Goal: Task Accomplishment & Management: Manage account settings

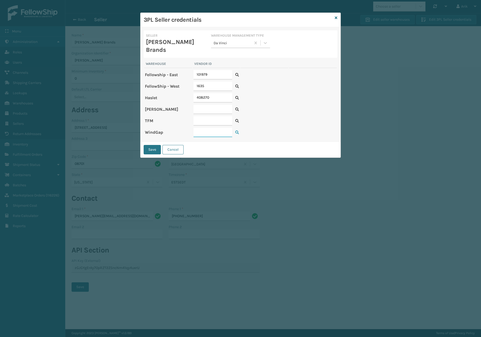
click at [200, 128] on input "text" at bounding box center [213, 132] width 39 height 9
click at [156, 42] on p "[PERSON_NAME] Brands" at bounding box center [175, 46] width 59 height 16
copy p "[PERSON_NAME]"
click at [238, 130] on icon at bounding box center [237, 132] width 4 height 4
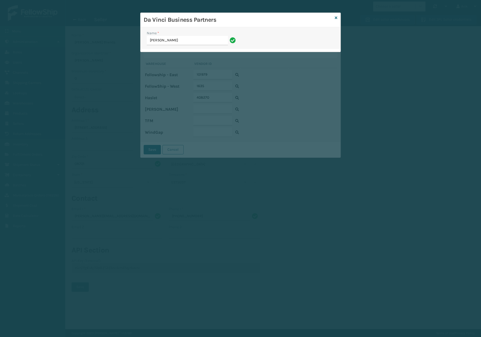
type input "[PERSON_NAME]"
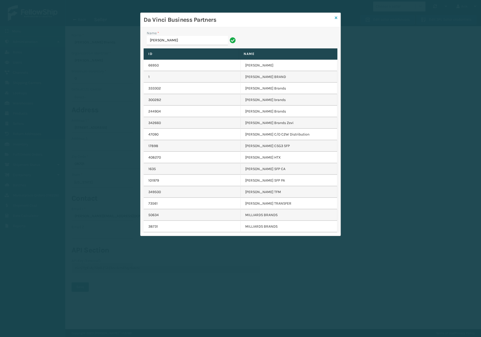
click at [335, 18] on icon at bounding box center [336, 18] width 3 height 4
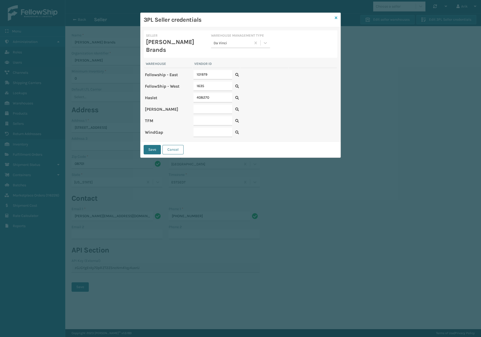
click at [335, 18] on icon at bounding box center [336, 18] width 3 height 4
